Goal: Transaction & Acquisition: Purchase product/service

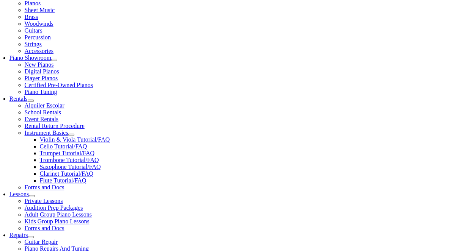
scroll to position [190, 0]
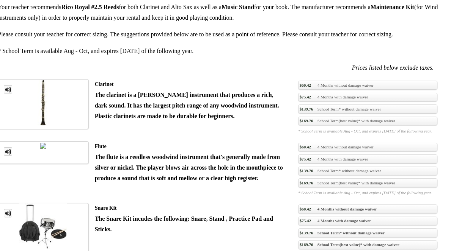
scroll to position [607, 0]
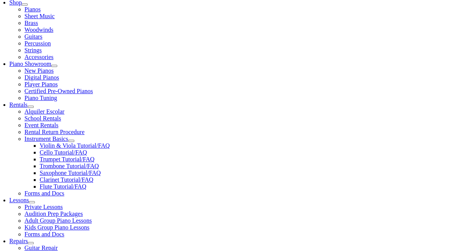
scroll to position [190, 0]
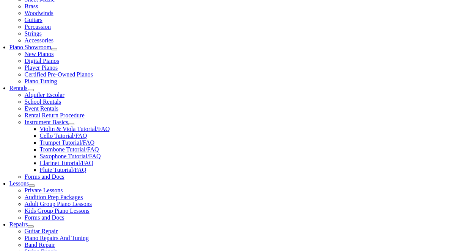
checkbox input"] "true"
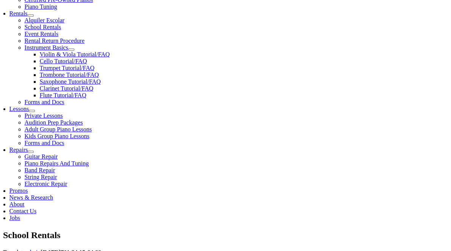
scroll to position [265, 0]
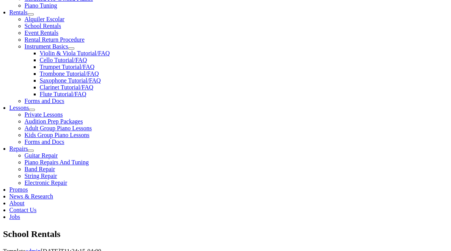
checkbox input"] "true"
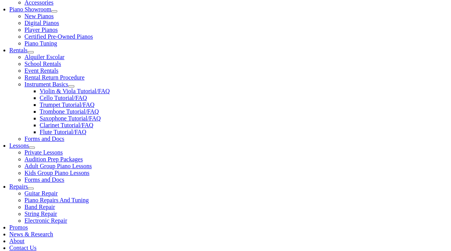
type input "1"
type input "Carter"
type input "Johnson"
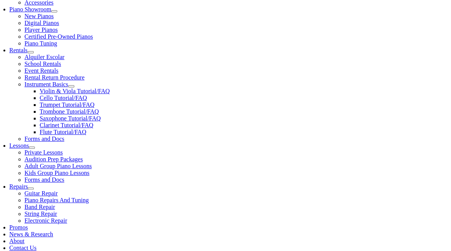
type input "UCB"
type input "2152087740"
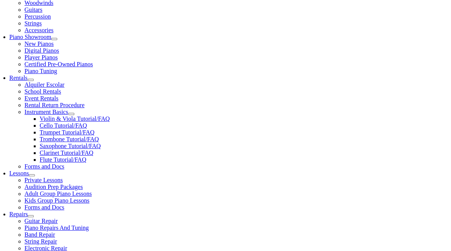
scroll to position [303, 0]
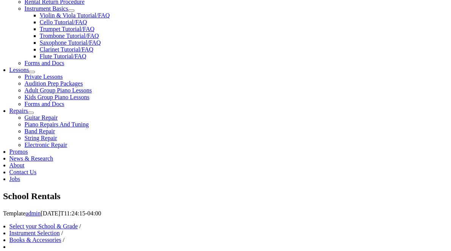
type input "26851693"
drag, startPoint x: 44, startPoint y: 112, endPoint x: -20, endPoint y: 110, distance: 63.7
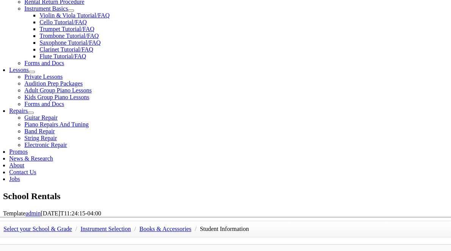
type input "10/09/1983"
type input "Chris Johnson"
type input "2152371235"
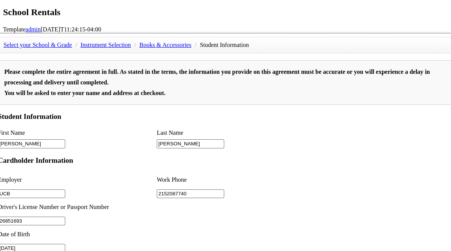
scroll to position [569, 0]
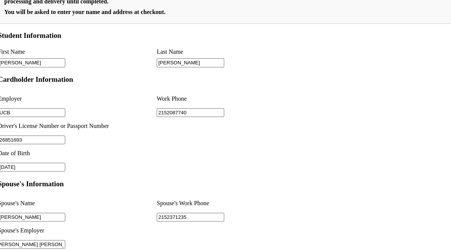
type input "Janney Montgomery Scott"
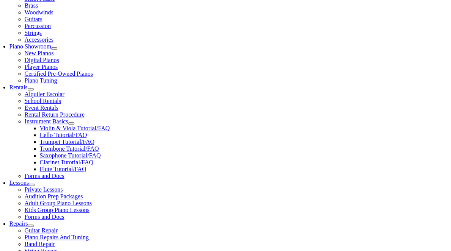
scroll to position [265, 0]
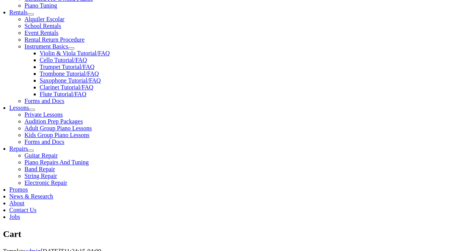
select select "PA"
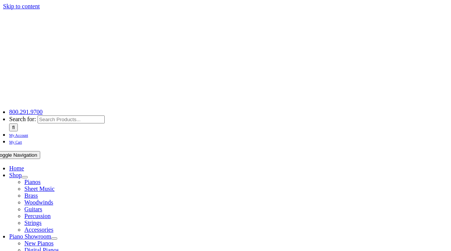
select select "PA"
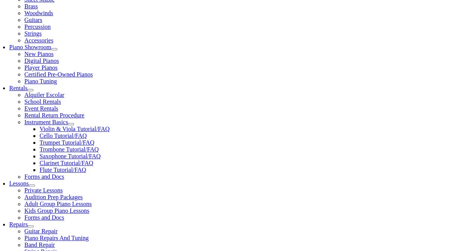
scroll to position [265, 0]
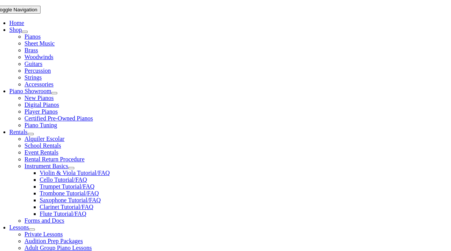
scroll to position [152, 0]
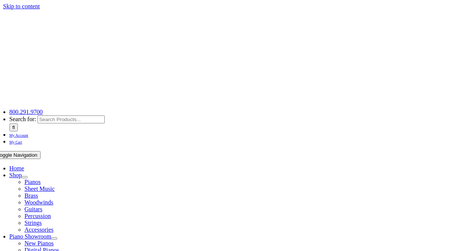
select select "PA"
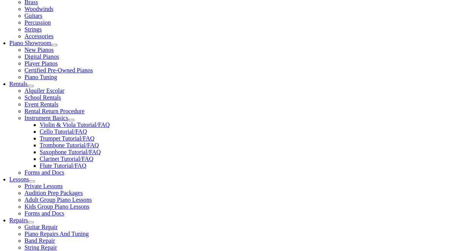
scroll to position [265, 0]
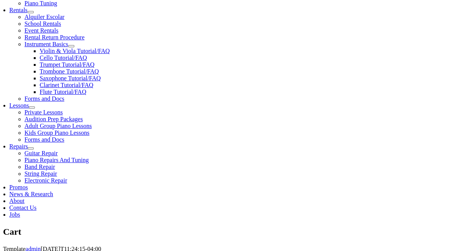
scroll to position [341, 0]
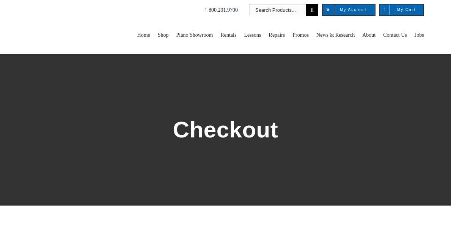
select select
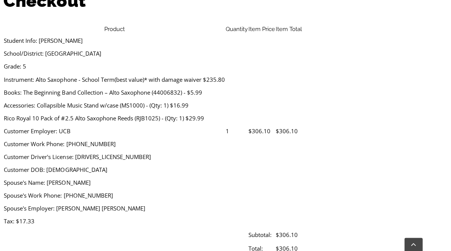
scroll to position [265, 0]
type input "[PERSON_NAME]"
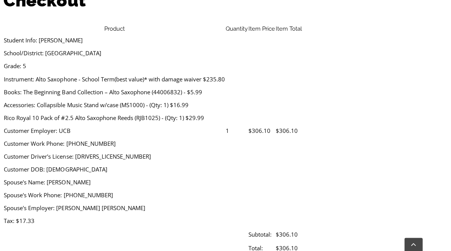
type input "[STREET_ADDRESS]"
type input "Media"
select select "PA"
type input "19063"
type input "2152087740"
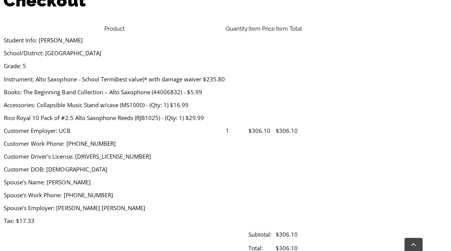
type input "[EMAIL_ADDRESS][DOMAIN_NAME]"
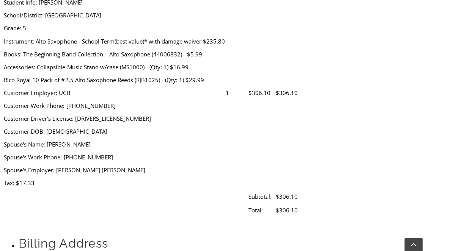
scroll to position [379, 0]
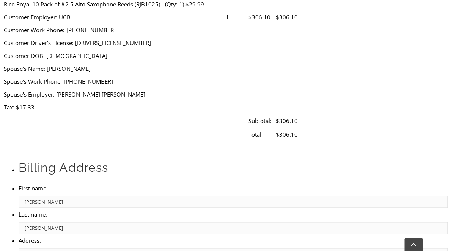
select select "visa"
type input "[CREDIT_CARD_NUMBER]"
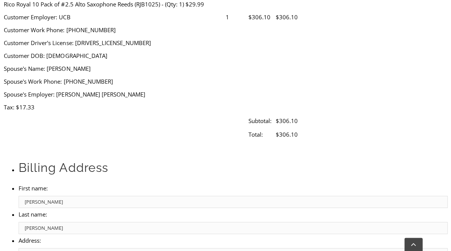
select select "01"
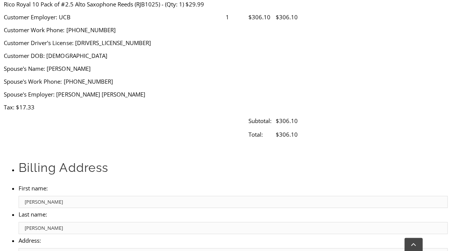
select select "2030"
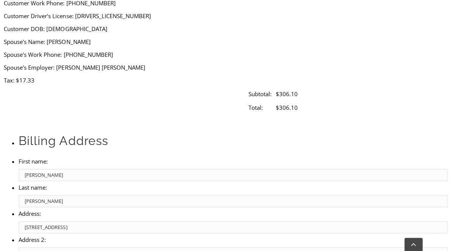
scroll to position [455, 0]
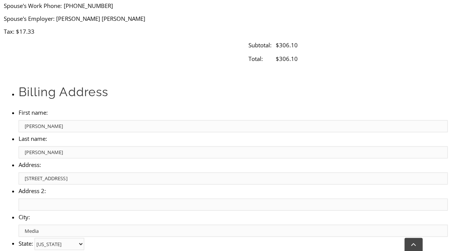
type input "620"
